Goal: Check status

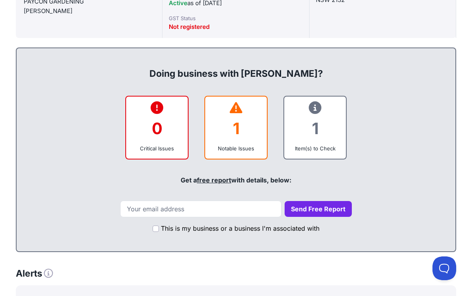
scroll to position [215, 0]
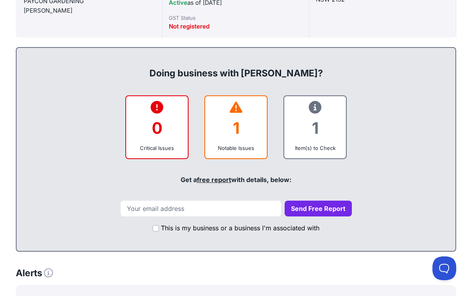
click at [317, 108] on icon at bounding box center [315, 107] width 13 height 0
click at [323, 136] on div "1" at bounding box center [314, 128] width 49 height 32
click at [315, 146] on div "Item(s) to Check" at bounding box center [314, 148] width 49 height 8
click at [318, 140] on div "1" at bounding box center [314, 128] width 49 height 32
click at [323, 131] on div "1" at bounding box center [314, 128] width 49 height 32
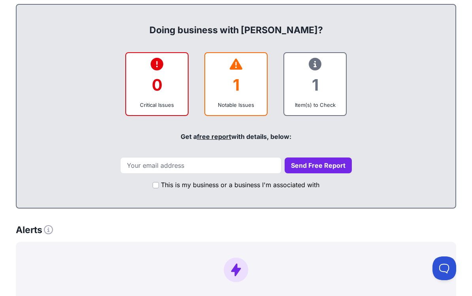
scroll to position [257, 0]
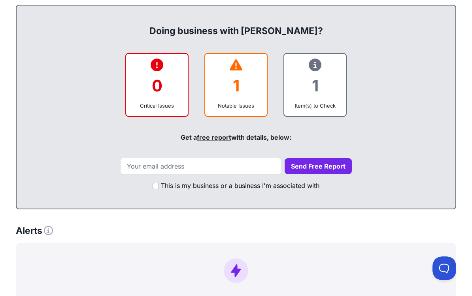
click at [245, 113] on div "1 Notable Issues" at bounding box center [235, 85] width 63 height 64
click at [244, 114] on div "1 Notable Issues" at bounding box center [235, 85] width 63 height 64
click at [247, 107] on div "Notable Issues" at bounding box center [235, 106] width 49 height 8
click at [236, 84] on div "1" at bounding box center [235, 86] width 49 height 32
click at [240, 83] on div "1" at bounding box center [235, 86] width 49 height 32
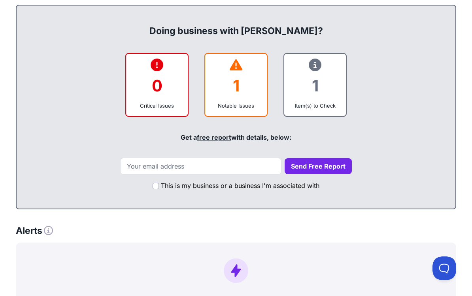
click at [247, 77] on div "1" at bounding box center [235, 86] width 49 height 32
click at [333, 78] on div "1" at bounding box center [314, 86] width 49 height 32
click at [323, 80] on div "1" at bounding box center [314, 86] width 49 height 32
click at [319, 78] on div "1" at bounding box center [314, 86] width 49 height 32
click at [318, 83] on div "1" at bounding box center [314, 86] width 49 height 32
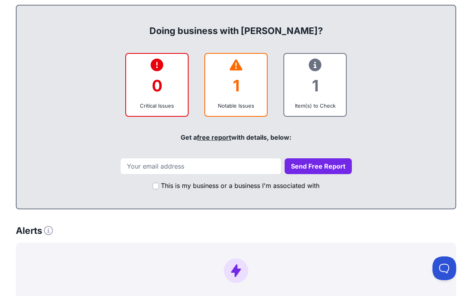
click at [320, 84] on div "1" at bounding box center [314, 86] width 49 height 32
click at [321, 84] on div "1" at bounding box center [314, 86] width 49 height 32
click at [318, 83] on div "1" at bounding box center [314, 86] width 49 height 32
click at [315, 88] on div "1" at bounding box center [314, 86] width 49 height 32
click at [319, 85] on div "1" at bounding box center [314, 86] width 49 height 32
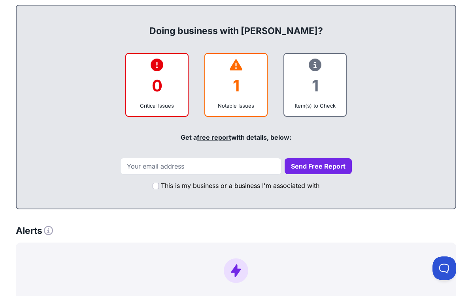
click at [315, 97] on div "1" at bounding box center [314, 86] width 49 height 32
click at [48, 233] on icon at bounding box center [48, 230] width 9 height 9
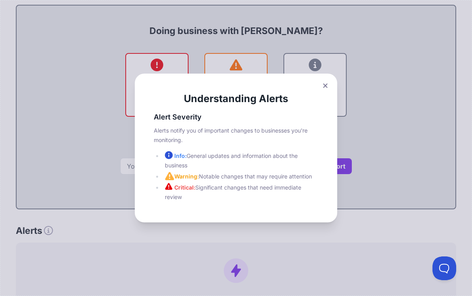
click at [330, 85] on button at bounding box center [325, 85] width 11 height 11
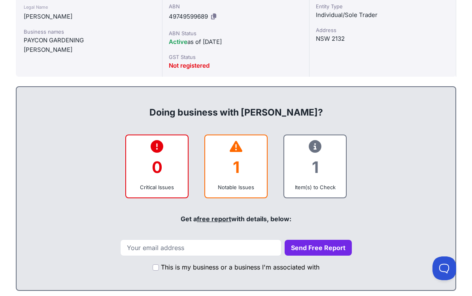
scroll to position [172, 0]
